Goal: Complete application form

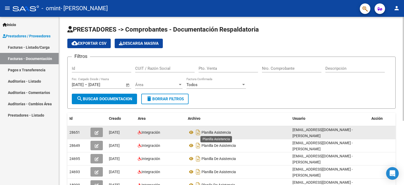
click at [222, 132] on span "Planilla Asistencia" at bounding box center [216, 132] width 29 height 4
click at [95, 131] on icon "button" at bounding box center [97, 133] width 4 height 4
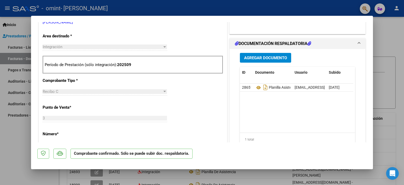
scroll to position [237, 0]
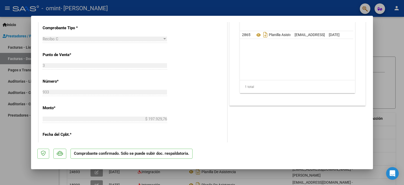
click at [389, 38] on div at bounding box center [202, 92] width 404 height 185
type input "$ 0,00"
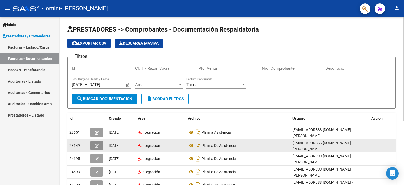
click at [98, 145] on icon "button" at bounding box center [97, 146] width 4 height 4
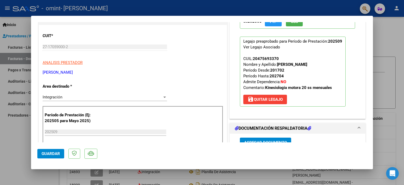
scroll to position [53, 0]
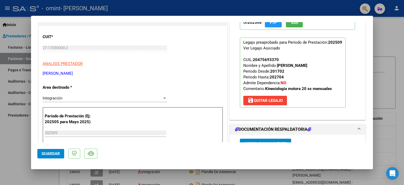
drag, startPoint x: 265, startPoint y: 100, endPoint x: 209, endPoint y: 76, distance: 61.2
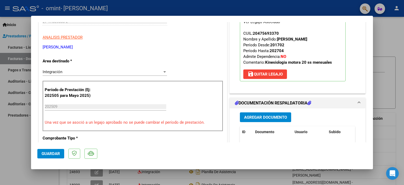
scroll to position [132, 0]
